Goal: Find specific page/section: Find specific page/section

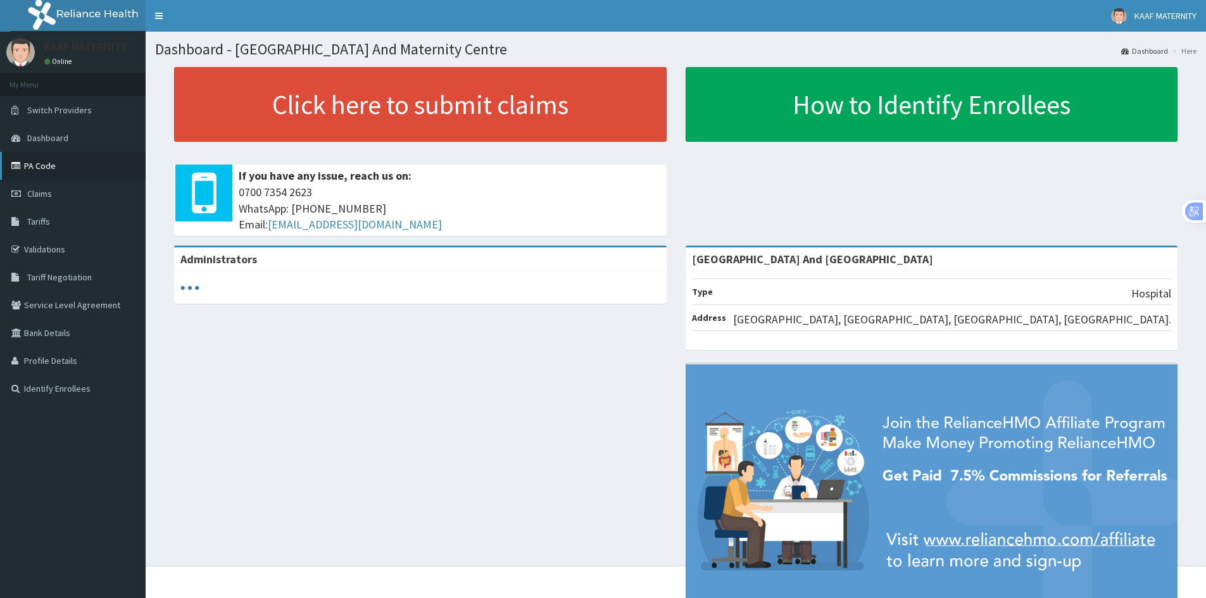
click at [49, 170] on link "PA Code" at bounding box center [73, 166] width 146 height 28
click at [48, 170] on link "PA Code" at bounding box center [73, 166] width 146 height 28
